Goal: Task Accomplishment & Management: Complete application form

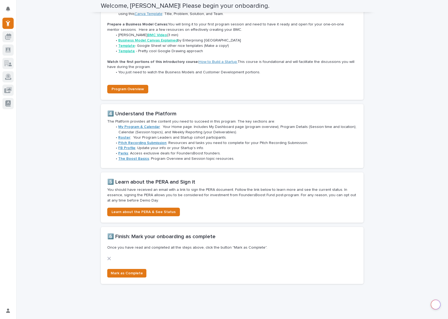
scroll to position [469, 0]
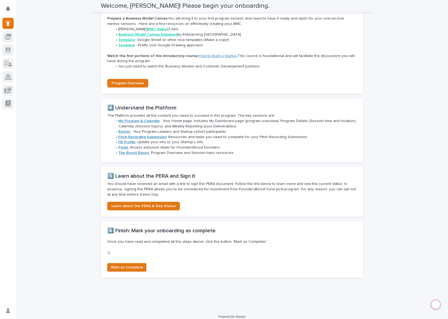
click at [122, 130] on strong "Roster" at bounding box center [124, 132] width 12 height 4
click at [132, 204] on span "Learn about the PERA & See Status" at bounding box center [143, 206] width 64 height 4
click at [126, 265] on span "Mark as Complete" at bounding box center [127, 267] width 32 height 5
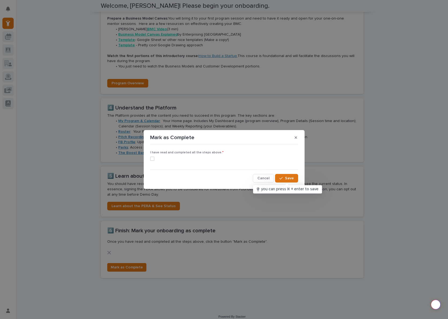
click at [153, 155] on div "I have read and completed all the steps above. *" at bounding box center [224, 158] width 148 height 14
click at [152, 158] on span at bounding box center [152, 159] width 4 height 4
click at [150, 159] on input "checkbox" at bounding box center [150, 159] width 0 height 0
checkbox input "true"
click at [287, 179] on span "Save" at bounding box center [289, 179] width 9 height 4
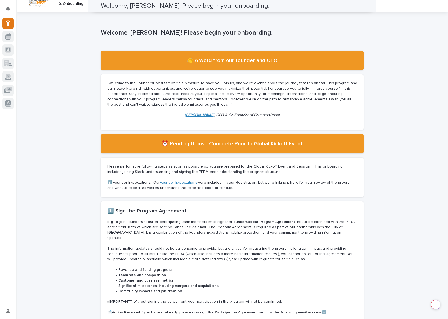
scroll to position [0, 0]
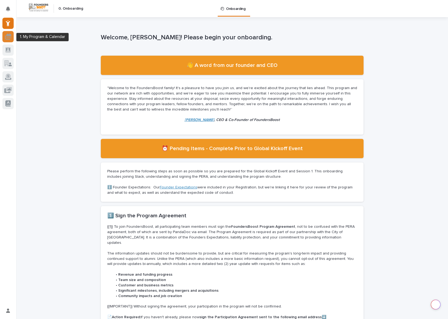
click at [8, 38] on icon at bounding box center [8, 37] width 5 height 3
